Goal: Task Accomplishment & Management: Manage account settings

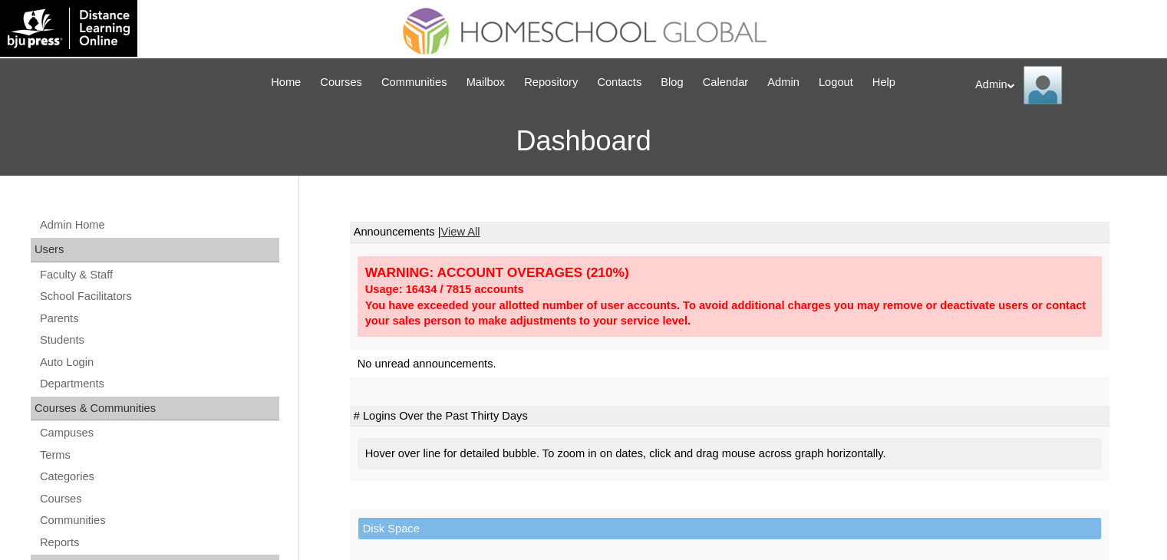
click at [71, 332] on link "Students" at bounding box center [158, 340] width 241 height 19
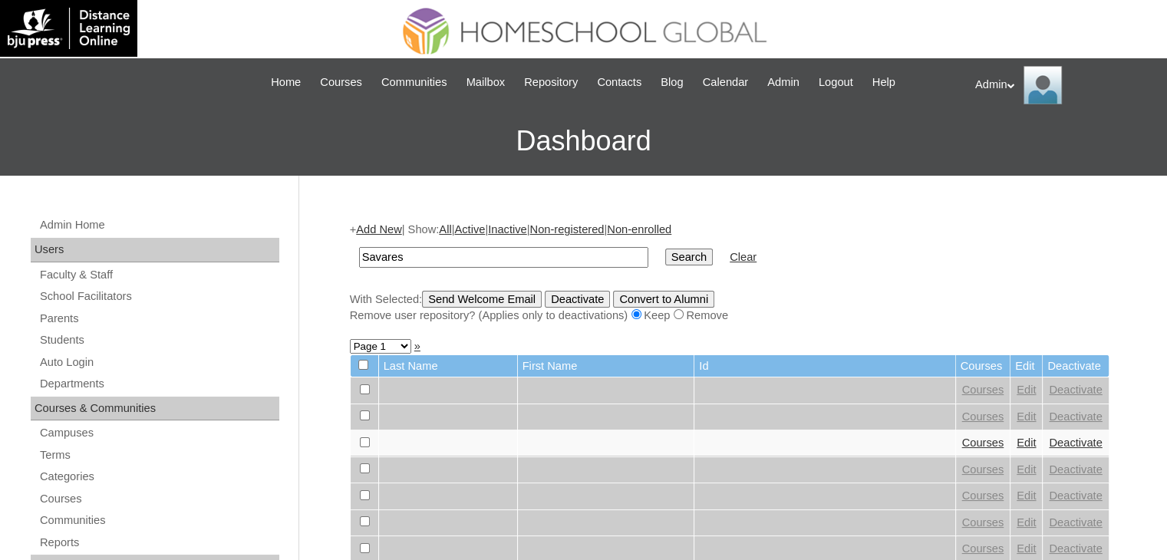
type input "Savares"
click at [665, 259] on input "Search" at bounding box center [689, 257] width 48 height 17
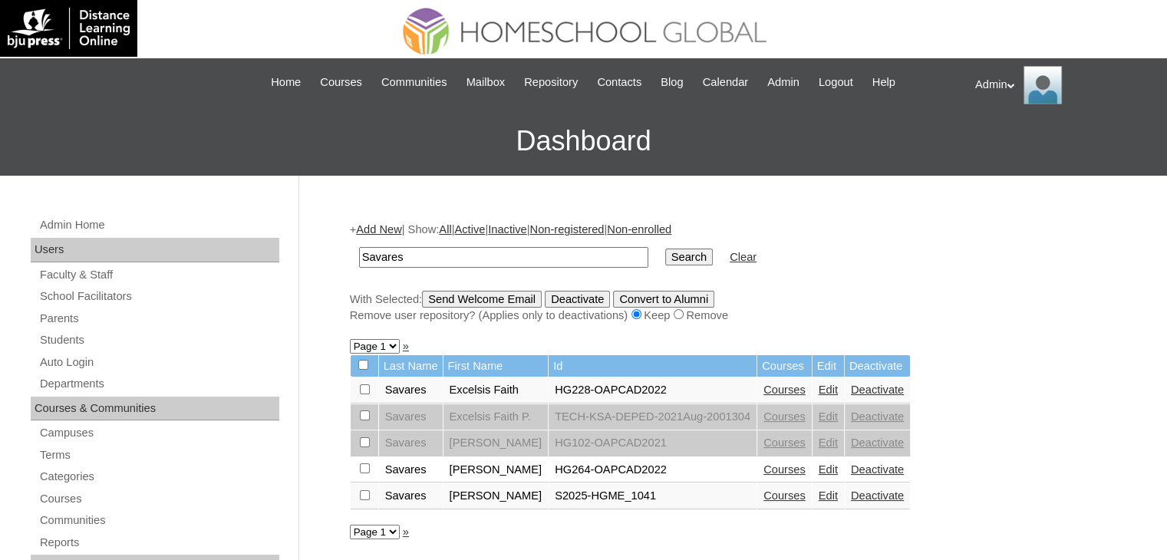
click at [780, 494] on link "Courses" at bounding box center [785, 496] width 42 height 12
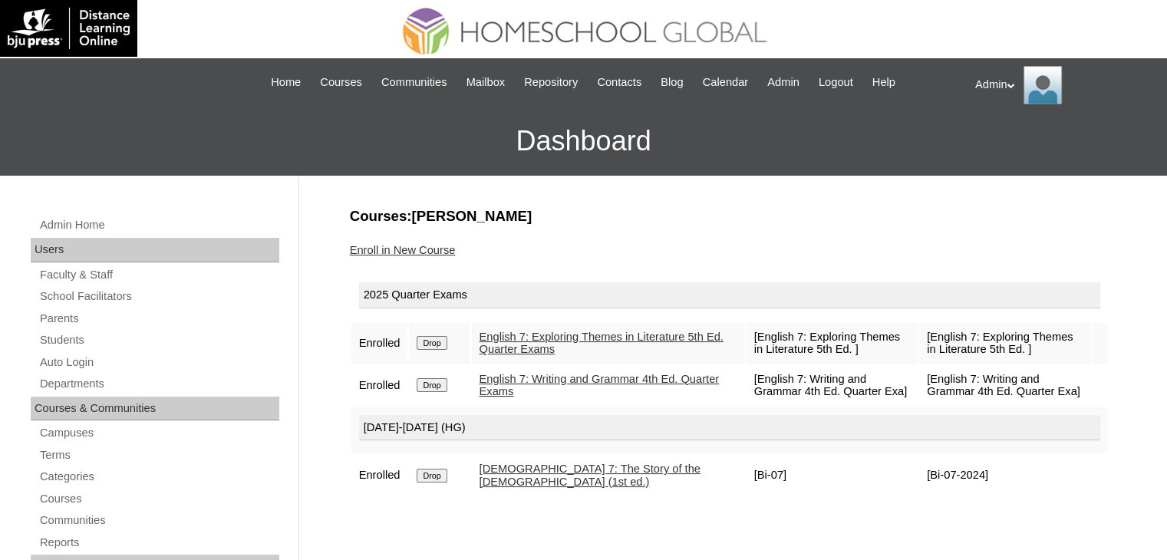
click at [413, 244] on link "Enroll in New Course" at bounding box center [403, 250] width 106 height 12
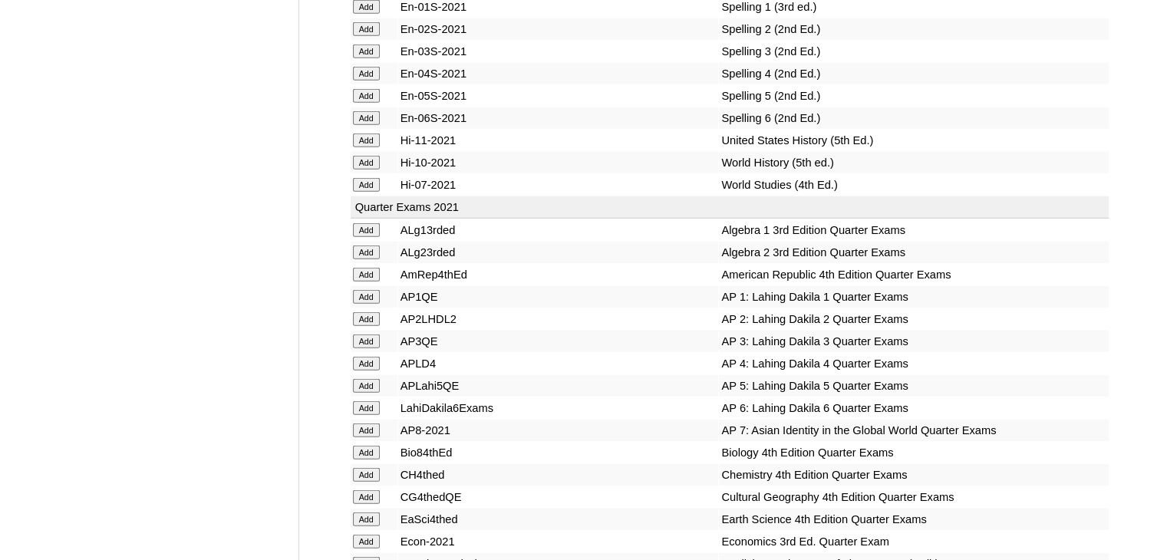
scroll to position [1196, 0]
